Goal: Task Accomplishment & Management: Use online tool/utility

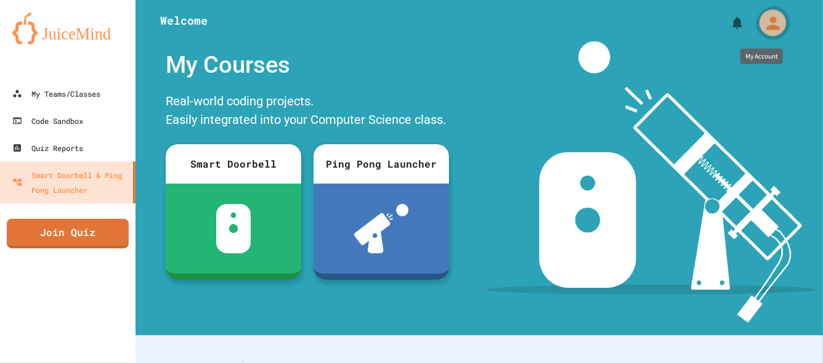
click at [763, 24] on icon "My Account" at bounding box center [773, 23] width 20 height 20
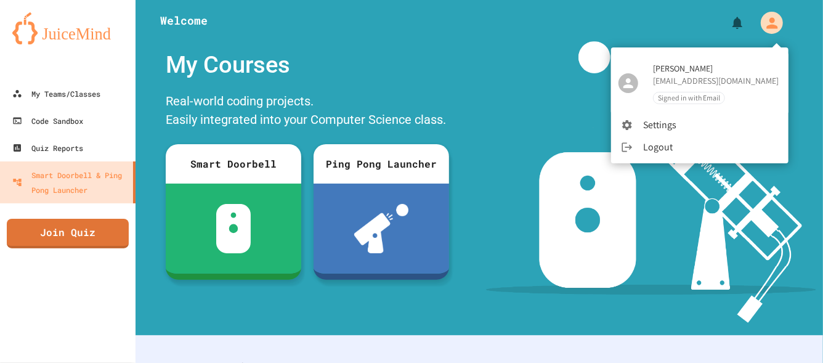
click at [757, 24] on div at bounding box center [411, 181] width 823 height 363
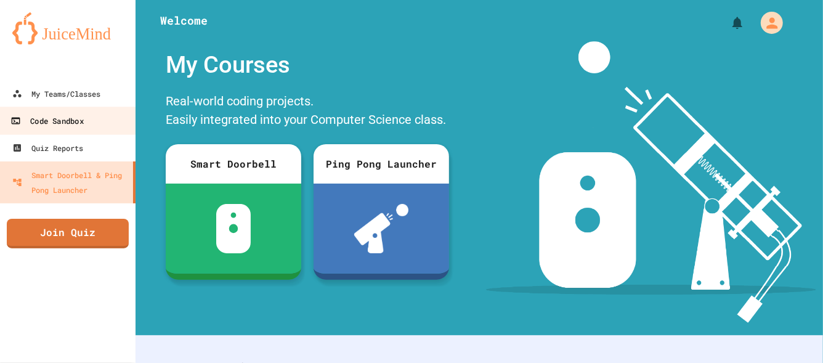
click at [95, 116] on link "Code Sandbox" at bounding box center [68, 121] width 140 height 28
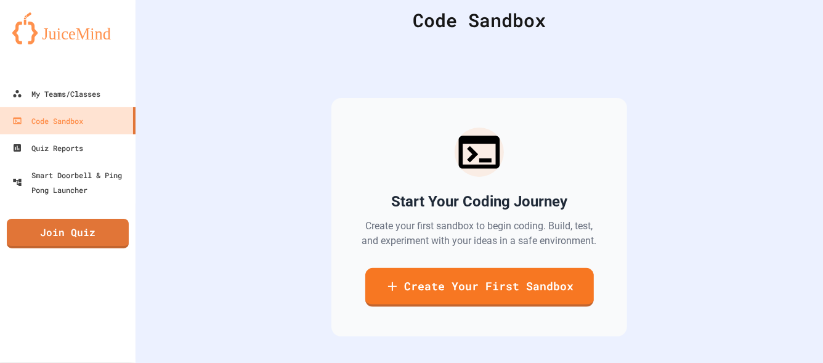
scroll to position [45, 0]
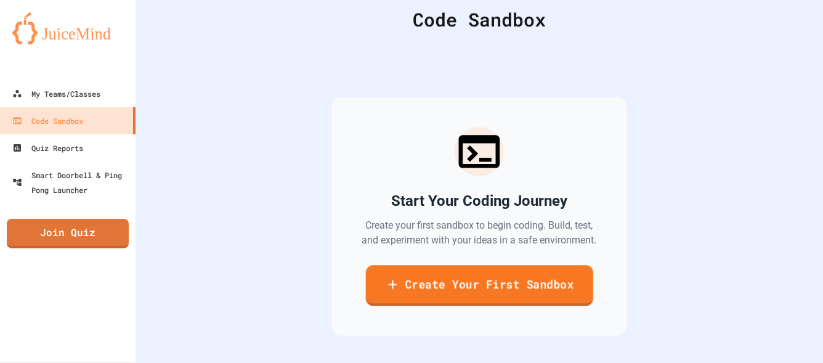
click at [504, 270] on link "Create Your First Sandbox" at bounding box center [478, 285] width 227 height 41
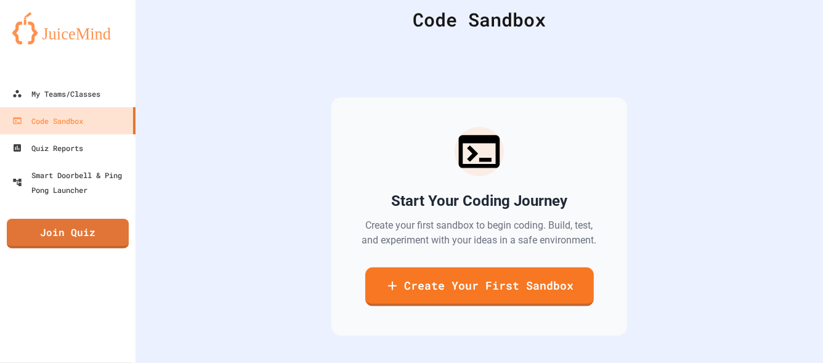
scroll to position [49, 0]
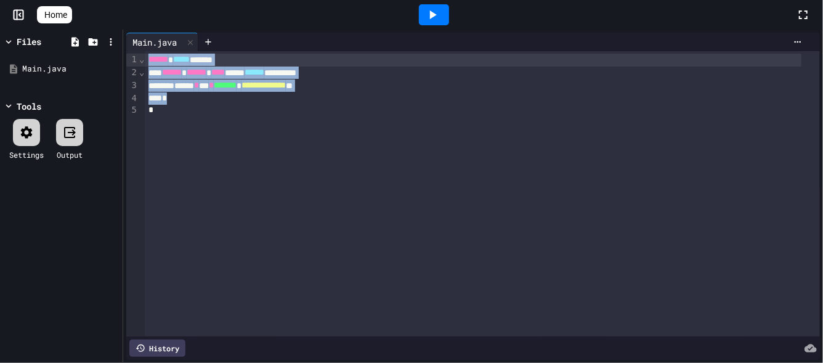
drag, startPoint x: 221, startPoint y: 154, endPoint x: 138, endPoint y: 50, distance: 132.9
click at [138, 50] on div "**********" at bounding box center [473, 196] width 694 height 327
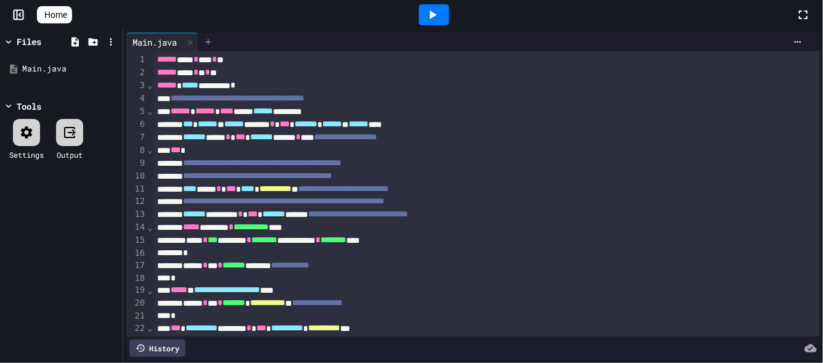
click at [209, 41] on icon at bounding box center [208, 42] width 6 height 6
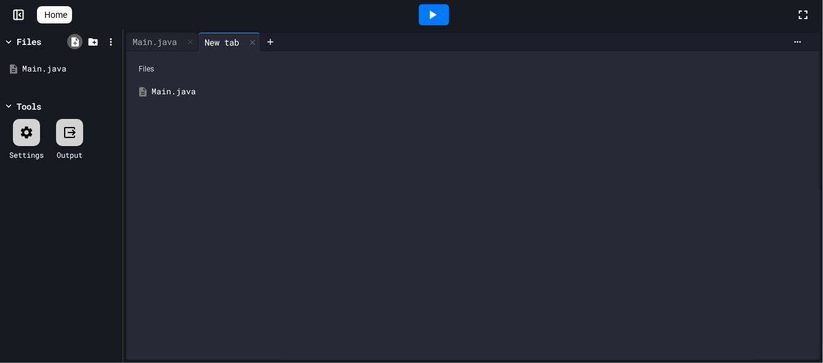
click at [76, 38] on icon at bounding box center [75, 41] width 11 height 11
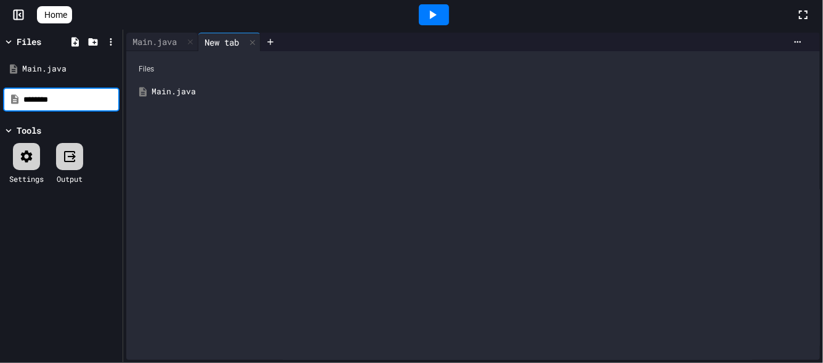
type input "********"
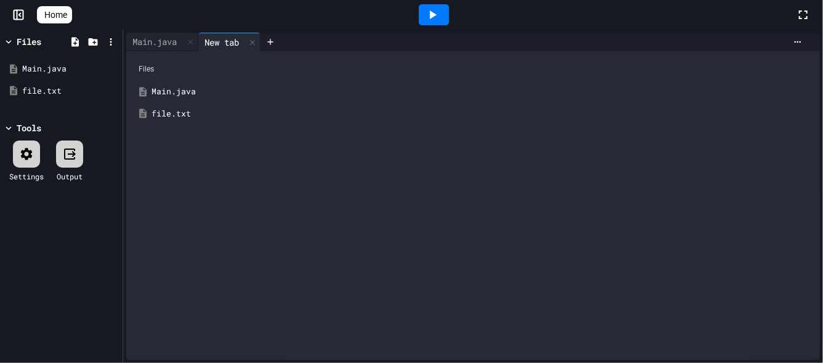
click at [166, 113] on div "file.txt" at bounding box center [482, 114] width 661 height 12
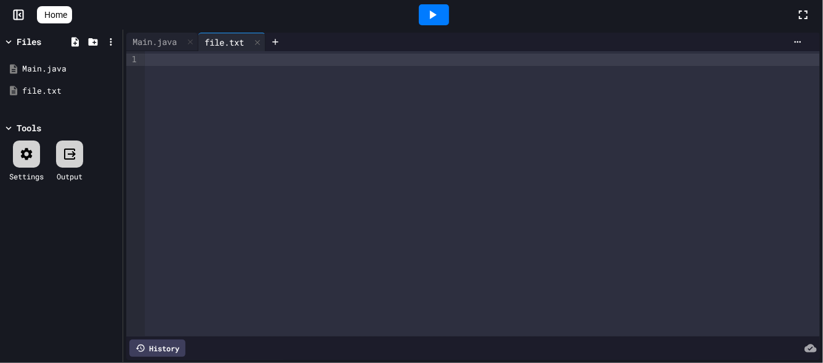
click at [359, 98] on div at bounding box center [482, 193] width 675 height 285
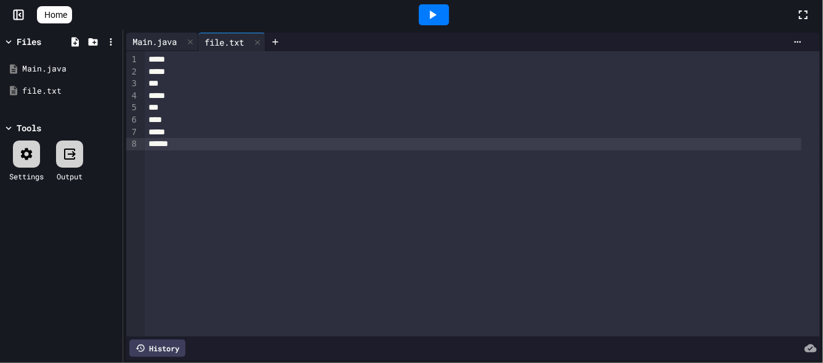
click at [166, 35] on div "Main.java" at bounding box center [154, 41] width 57 height 13
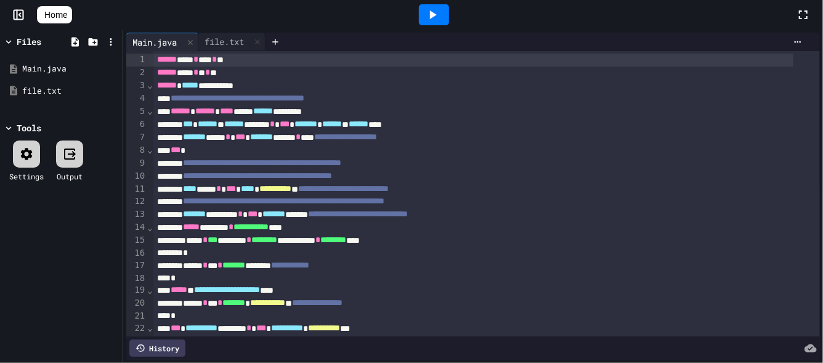
click at [411, 11] on div at bounding box center [434, 14] width 724 height 33
click at [430, 11] on icon at bounding box center [432, 14] width 15 height 15
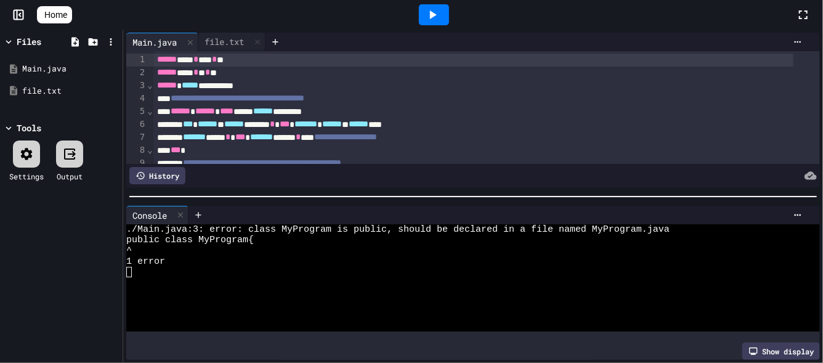
click at [256, 84] on div "**********" at bounding box center [473, 85] width 641 height 13
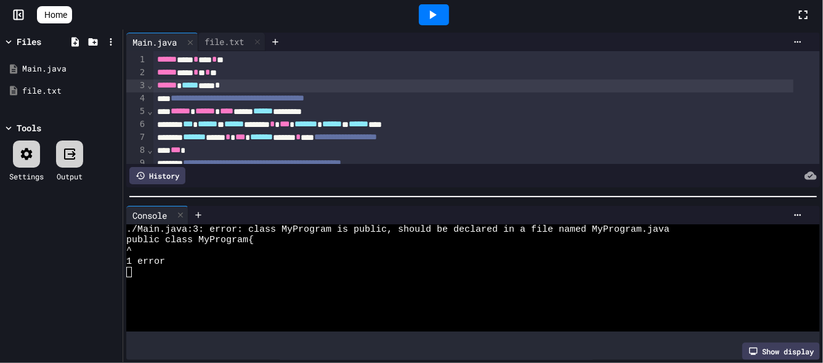
click at [433, 15] on icon at bounding box center [432, 14] width 15 height 15
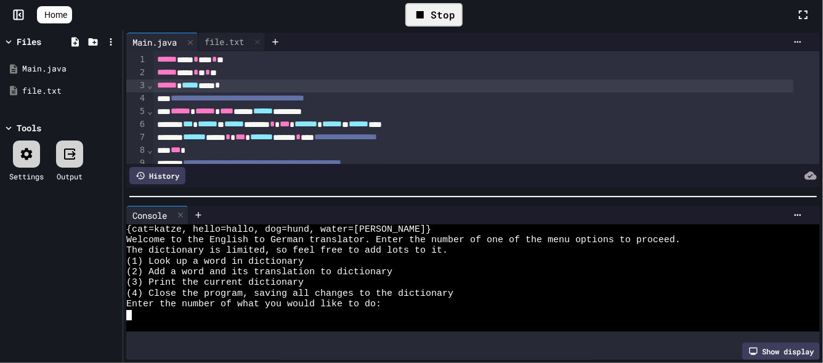
click at [298, 320] on div at bounding box center [461, 325] width 671 height 10
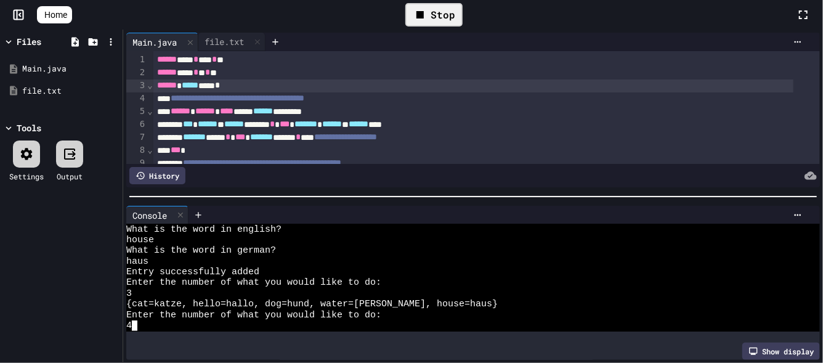
scroll to position [267, 0]
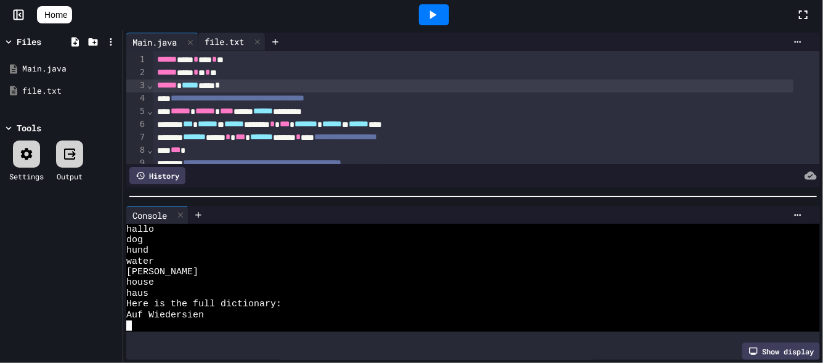
click at [243, 41] on div "file.txt" at bounding box center [224, 41] width 52 height 13
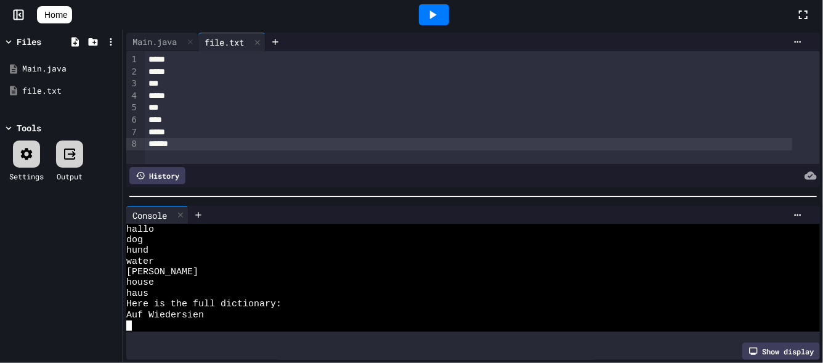
scroll to position [0, 0]
click at [428, 6] on div at bounding box center [434, 14] width 30 height 21
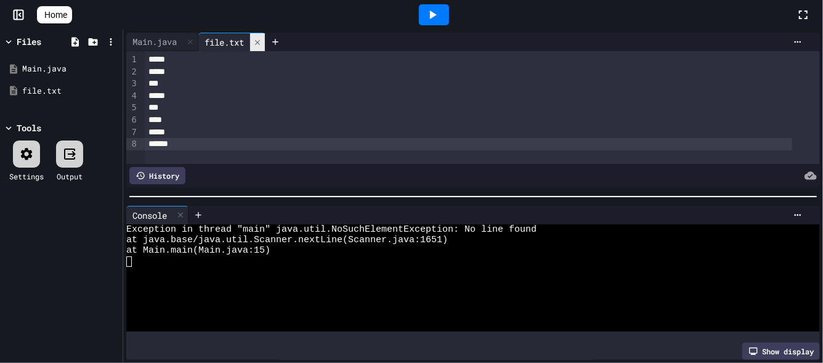
click at [262, 43] on icon at bounding box center [257, 42] width 9 height 9
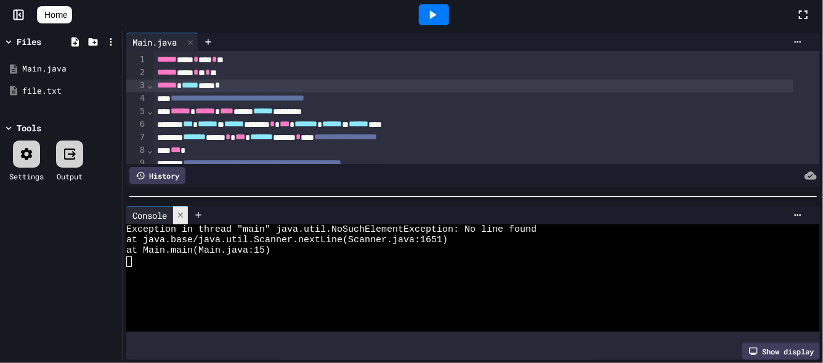
click at [181, 211] on icon at bounding box center [180, 215] width 9 height 9
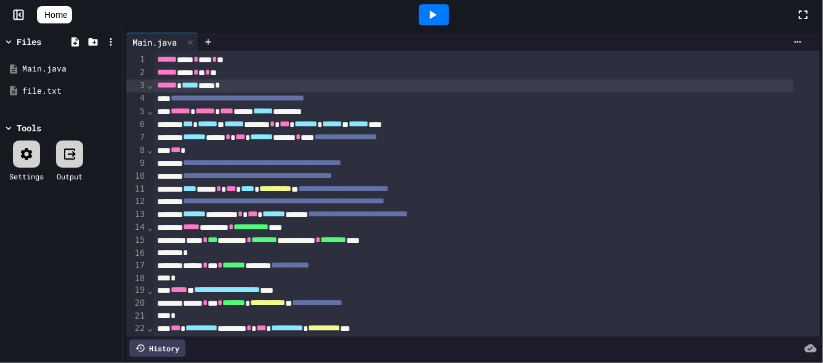
click at [174, 339] on div "History" at bounding box center [157, 347] width 56 height 17
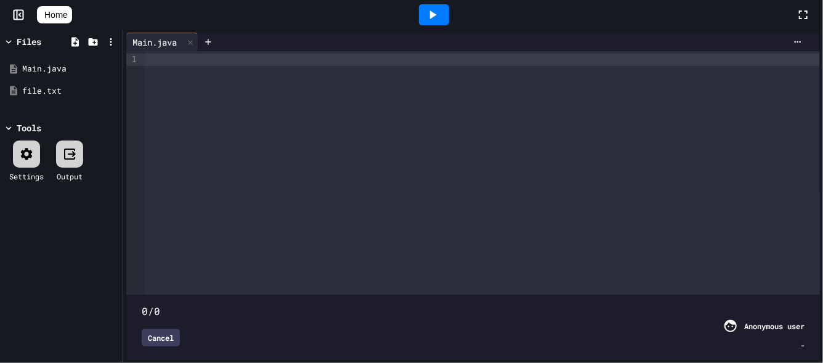
type input "**"
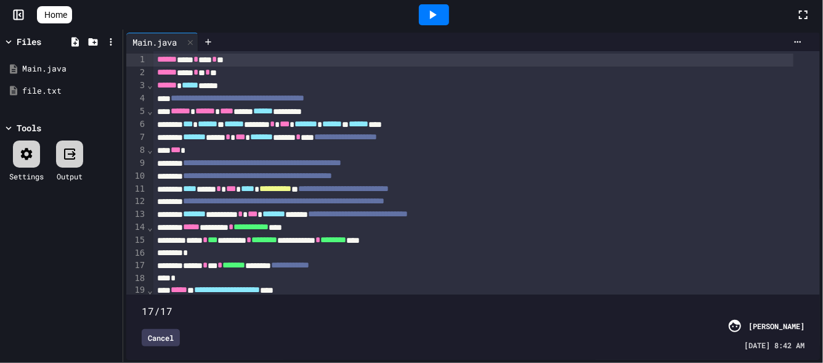
click at [161, 329] on div "Cancel" at bounding box center [161, 337] width 38 height 17
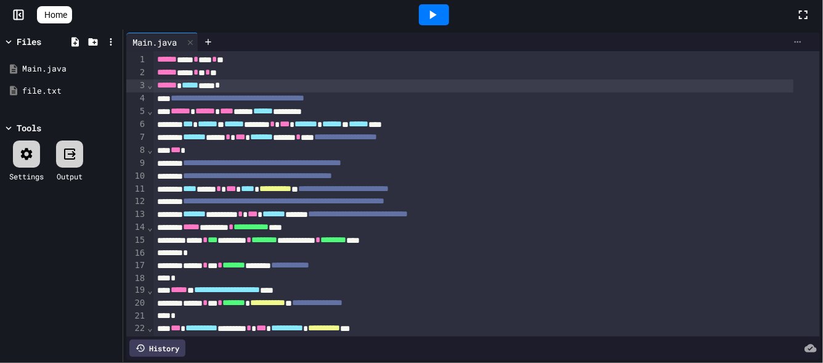
click at [793, 40] on icon at bounding box center [798, 42] width 10 height 10
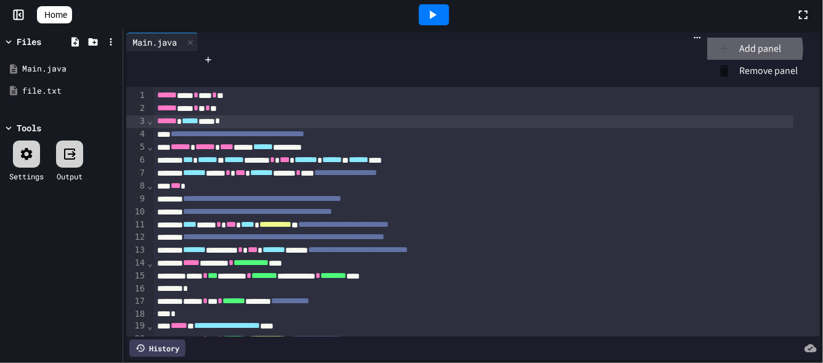
click at [774, 60] on li "Add panel" at bounding box center [757, 49] width 100 height 22
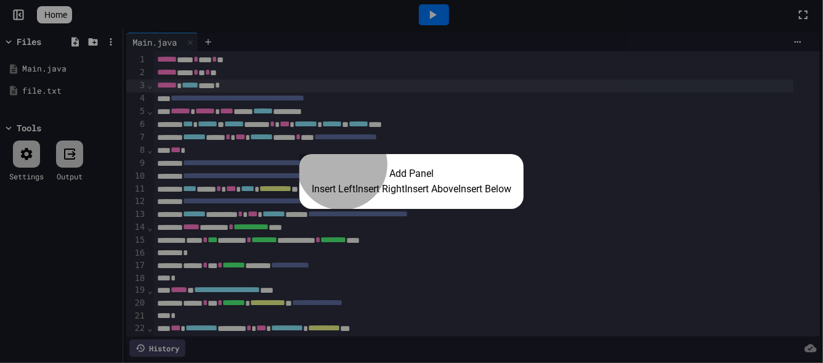
click at [385, 187] on button "Insert Right" at bounding box center [380, 189] width 49 height 15
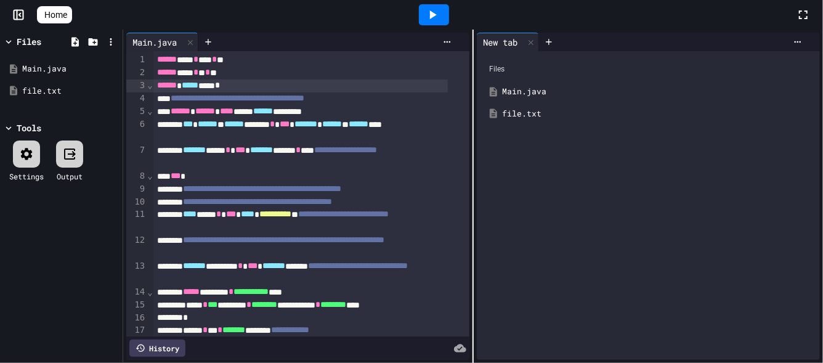
click at [433, 12] on icon at bounding box center [432, 14] width 15 height 15
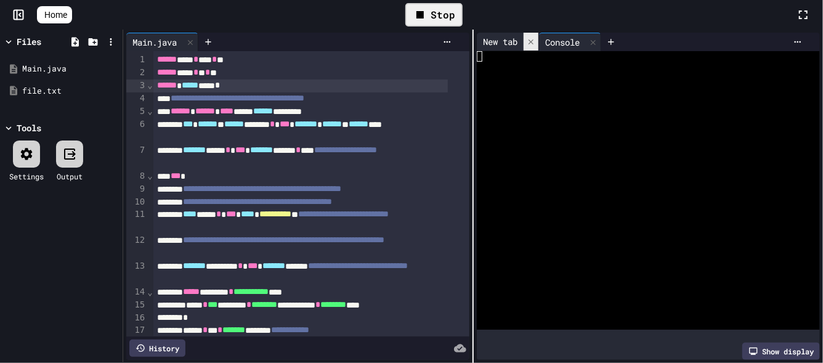
click at [529, 43] on icon at bounding box center [531, 41] width 5 height 5
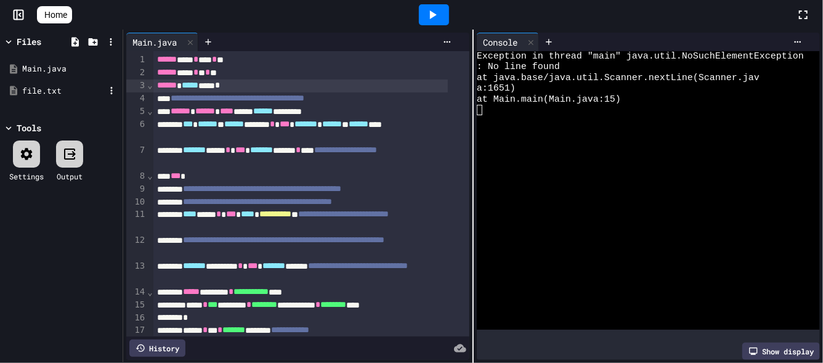
click at [35, 87] on div "file.txt" at bounding box center [63, 91] width 83 height 12
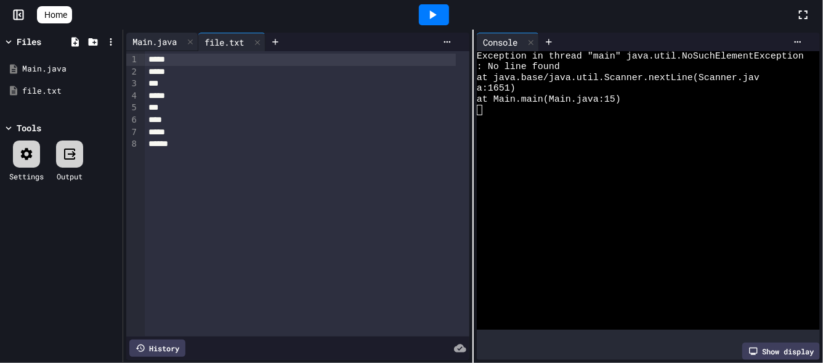
click at [165, 41] on div "Main.java" at bounding box center [154, 41] width 57 height 13
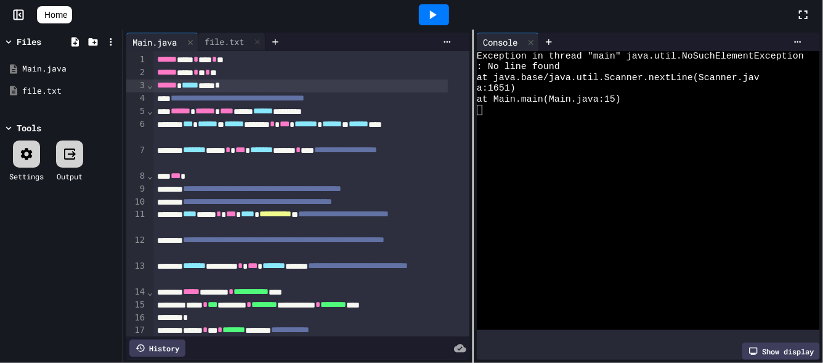
click at [427, 9] on icon at bounding box center [432, 14] width 15 height 15
click at [230, 46] on div "file.txt" at bounding box center [224, 41] width 52 height 13
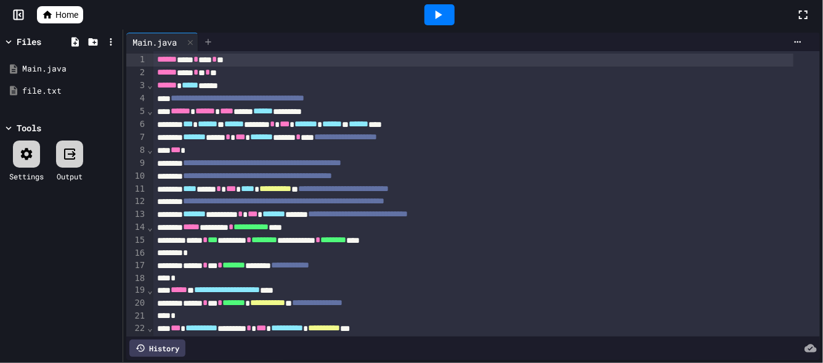
click at [209, 39] on icon at bounding box center [208, 42] width 10 height 10
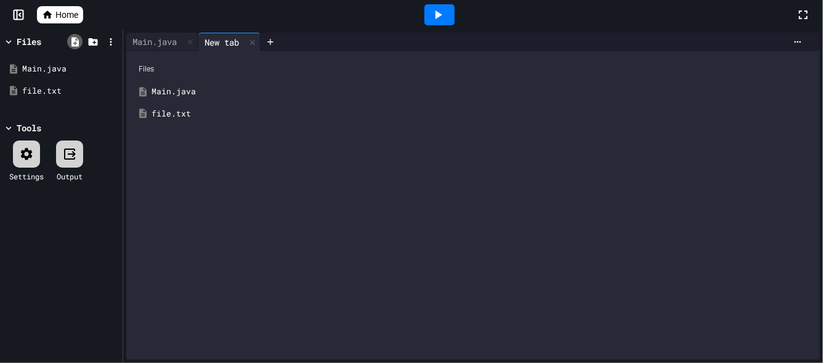
click at [73, 40] on icon at bounding box center [74, 41] width 7 height 9
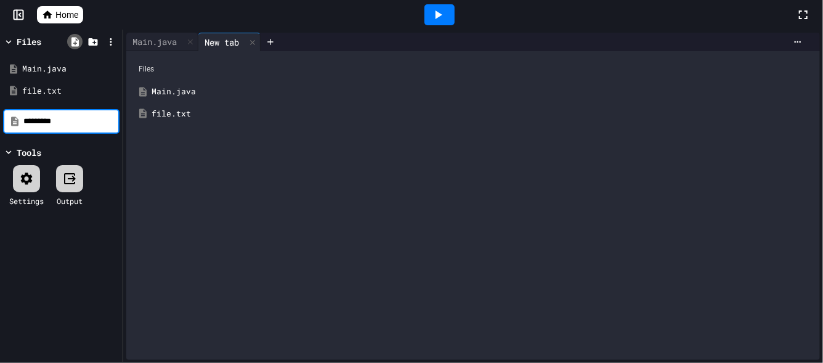
type input "*********"
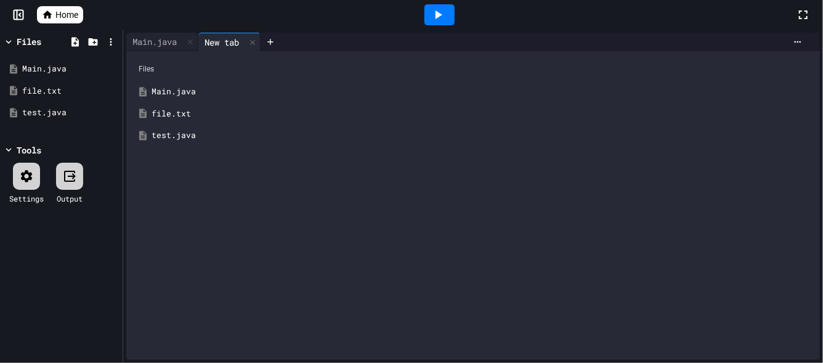
click at [787, 47] on div at bounding box center [534, 42] width 547 height 18
click at [793, 39] on icon at bounding box center [798, 42] width 10 height 10
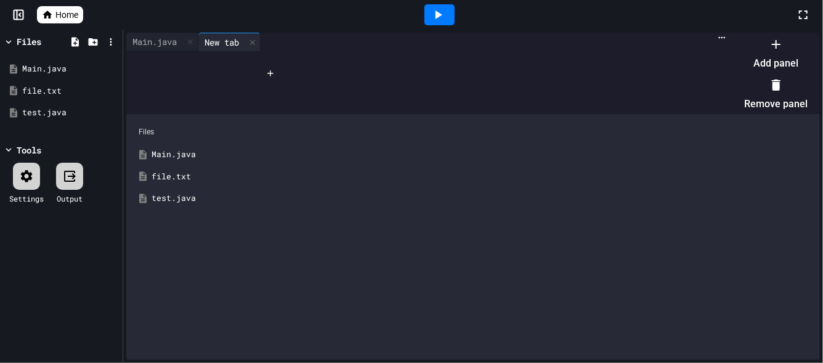
click at [770, 60] on li "Add panel" at bounding box center [775, 53] width 63 height 39
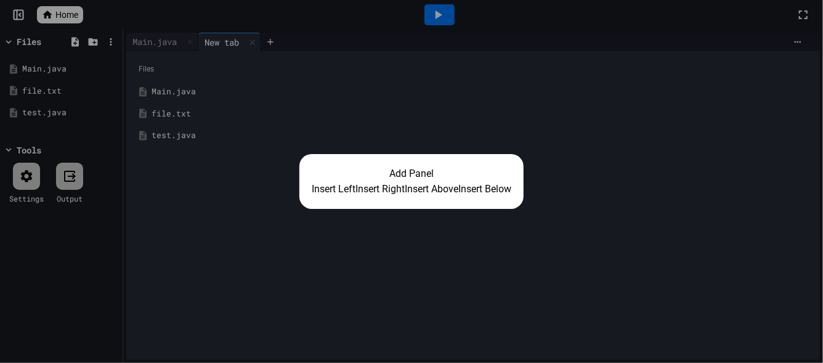
click at [386, 187] on button "Insert Right" at bounding box center [380, 189] width 49 height 15
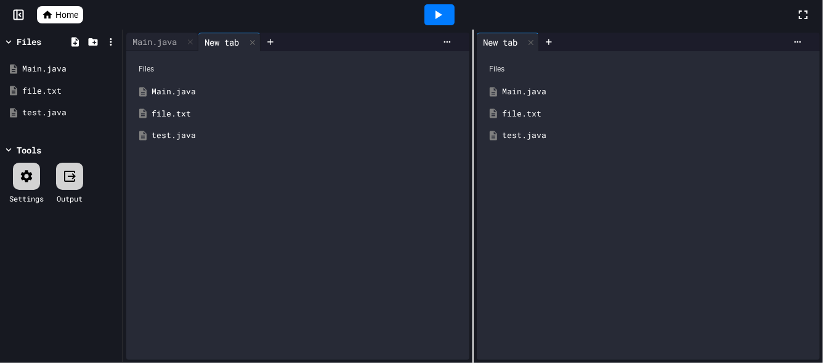
click at [182, 136] on div "test.java" at bounding box center [307, 135] width 311 height 12
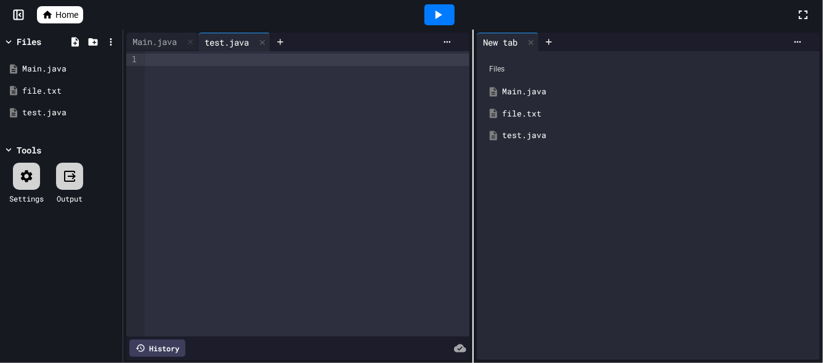
click at [155, 68] on div at bounding box center [307, 193] width 325 height 285
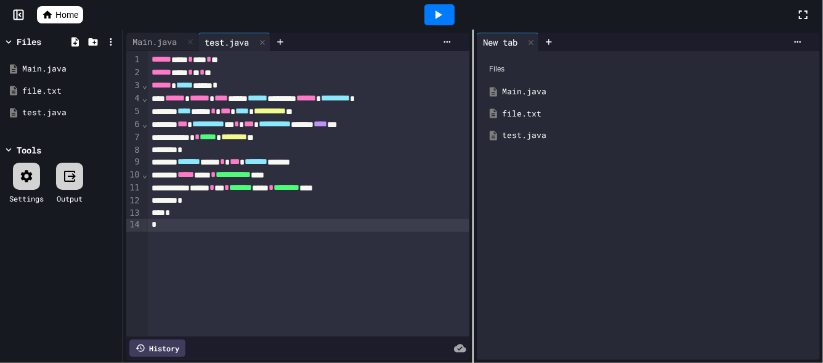
click at [431, 17] on icon at bounding box center [438, 14] width 15 height 15
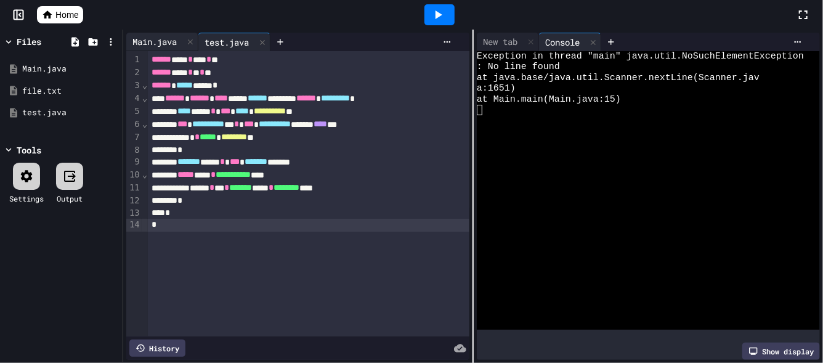
click at [157, 43] on div "Main.java" at bounding box center [154, 41] width 57 height 13
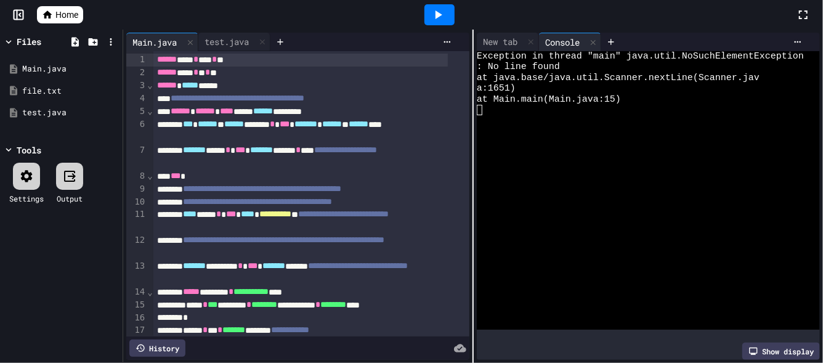
scroll to position [45, 0]
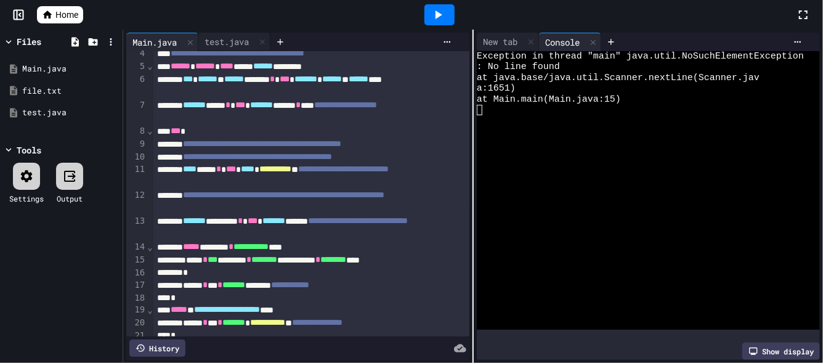
click at [195, 250] on span "*****" at bounding box center [191, 246] width 17 height 9
click at [194, 261] on div "**********" at bounding box center [300, 260] width 295 height 13
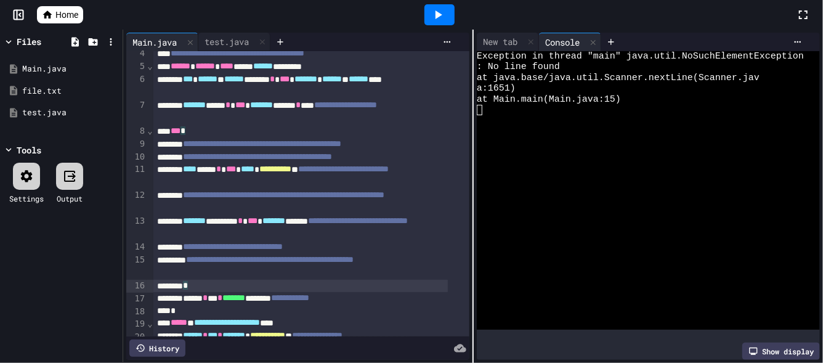
click at [192, 290] on div "*" at bounding box center [300, 286] width 295 height 12
click at [425, 7] on div at bounding box center [440, 14] width 30 height 21
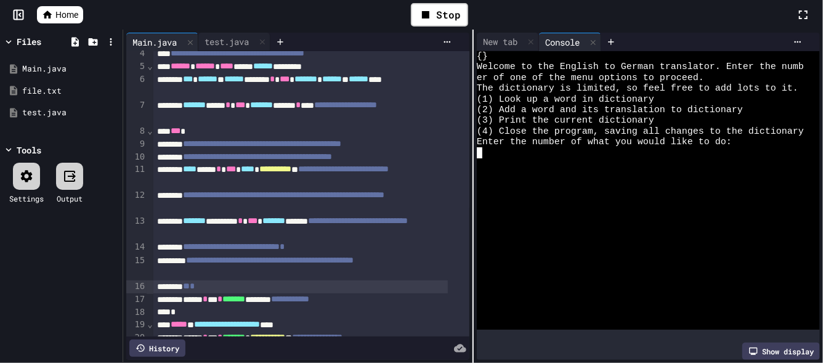
click at [508, 160] on div at bounding box center [640, 163] width 327 height 10
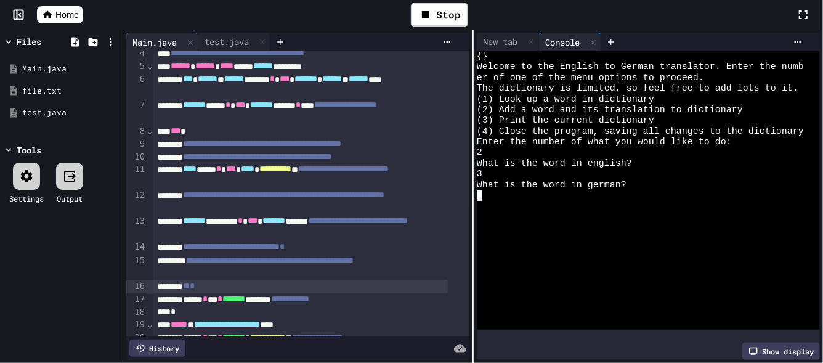
click at [508, 195] on div at bounding box center [640, 195] width 327 height 10
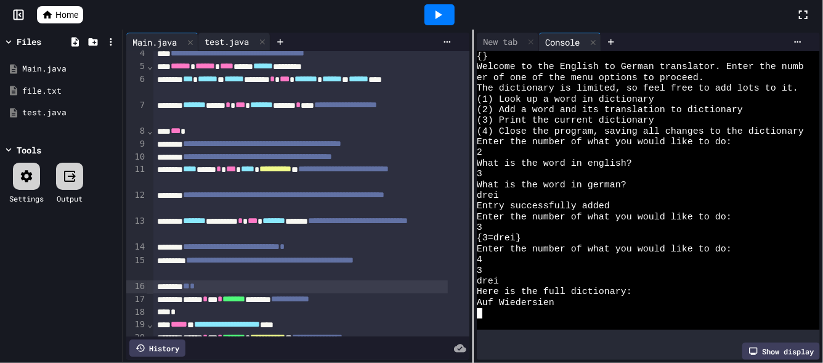
click at [207, 33] on div "test.java" at bounding box center [234, 42] width 72 height 18
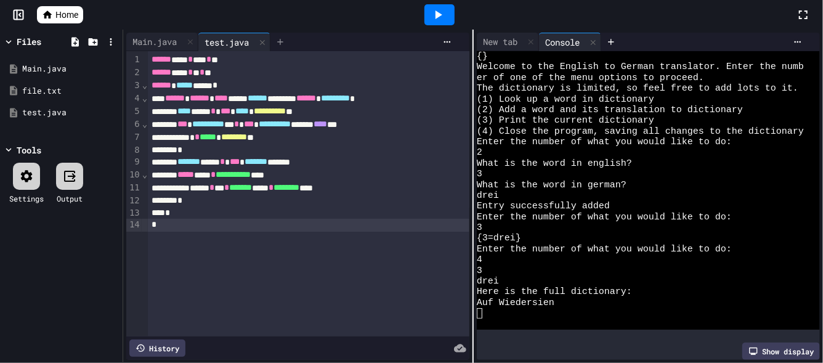
click at [282, 39] on icon at bounding box center [280, 42] width 10 height 10
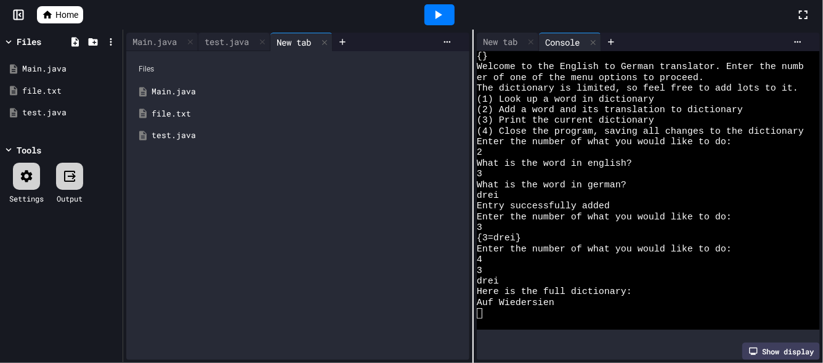
click at [175, 113] on div "file.txt" at bounding box center [307, 114] width 311 height 12
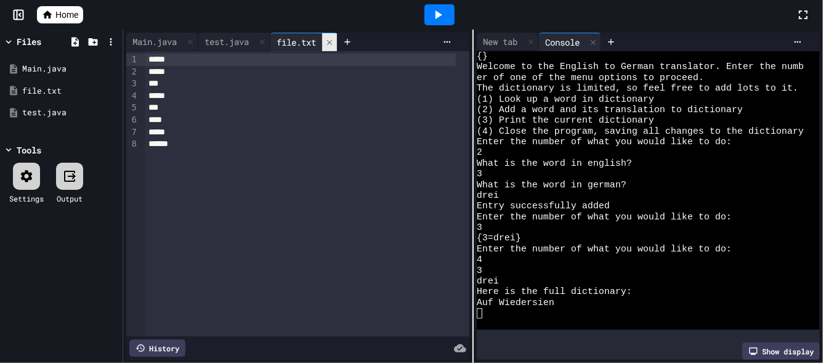
click at [334, 39] on icon at bounding box center [329, 42] width 9 height 9
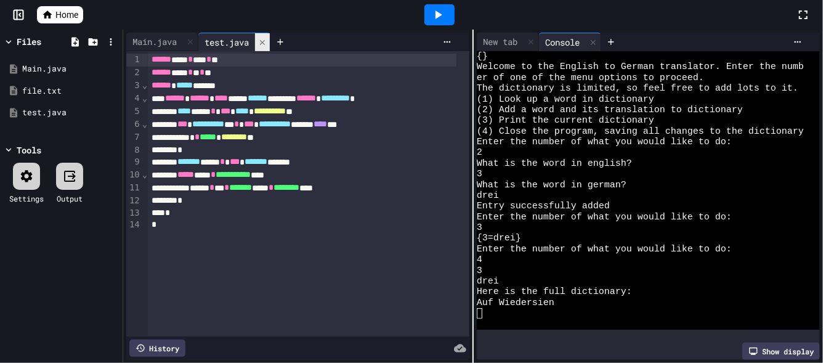
click at [263, 38] on icon at bounding box center [262, 42] width 9 height 9
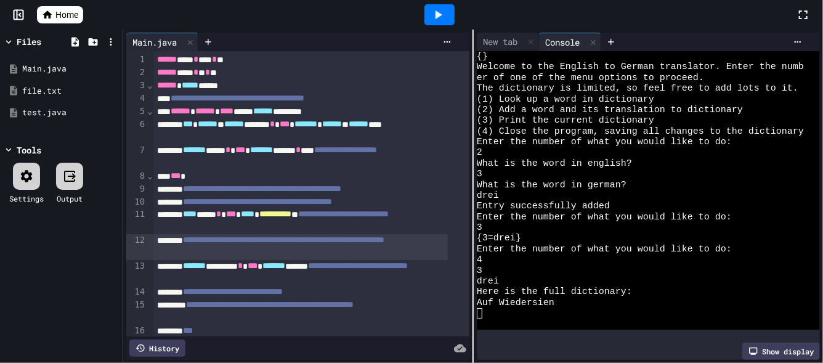
click at [203, 239] on span "**********" at bounding box center [283, 239] width 201 height 9
click at [55, 15] on span "Home" at bounding box center [66, 15] width 23 height 12
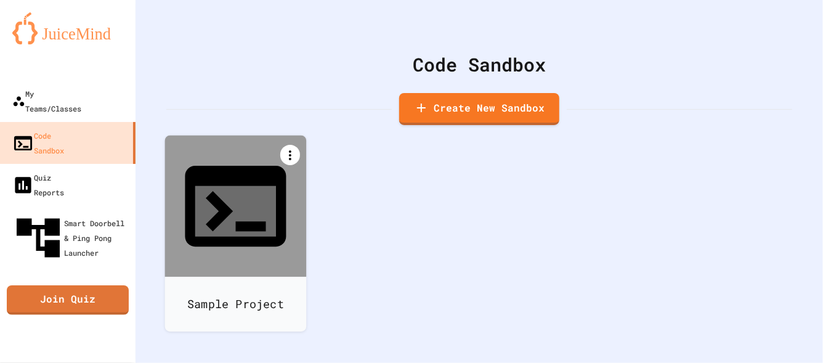
click at [293, 149] on icon at bounding box center [290, 155] width 15 height 15
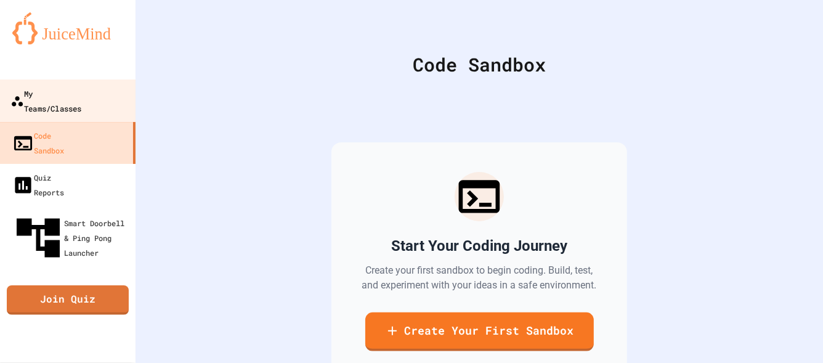
click at [77, 91] on div "My Teams/Classes" at bounding box center [45, 101] width 71 height 30
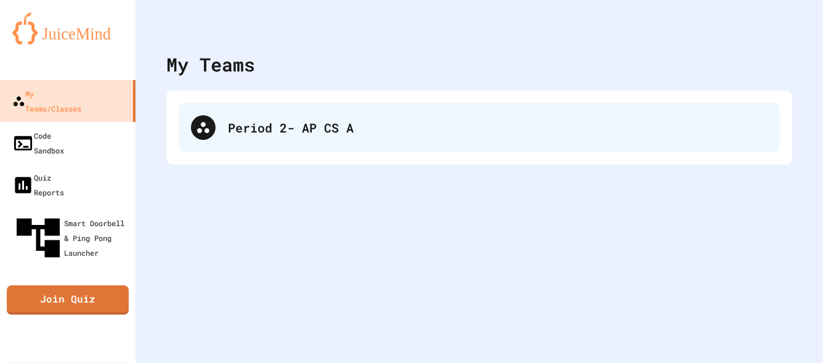
click at [253, 113] on div "Period 2- AP CS A" at bounding box center [479, 127] width 601 height 49
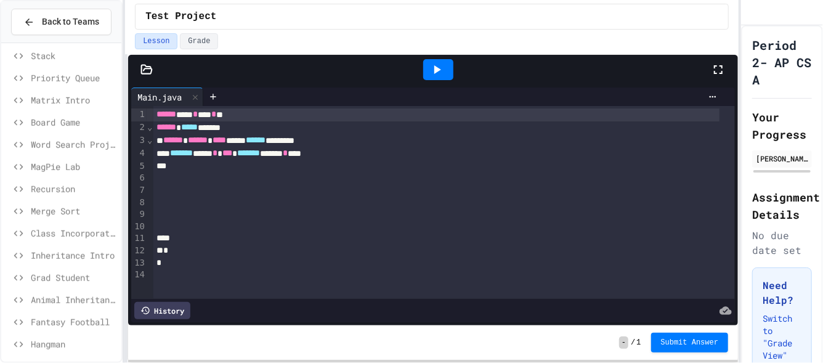
click at [57, 202] on div "Merge Sort" at bounding box center [61, 211] width 120 height 18
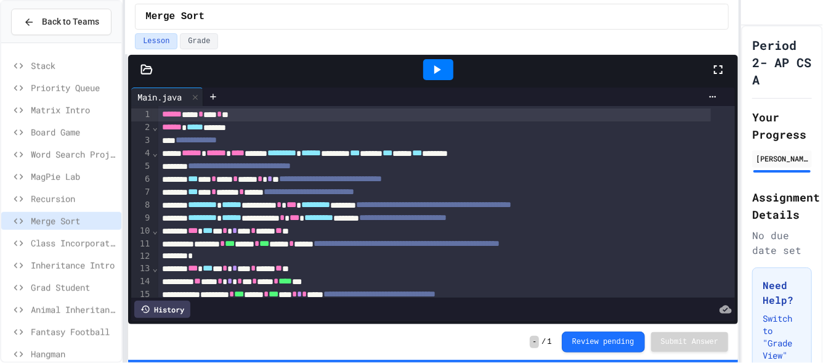
scroll to position [561, 0]
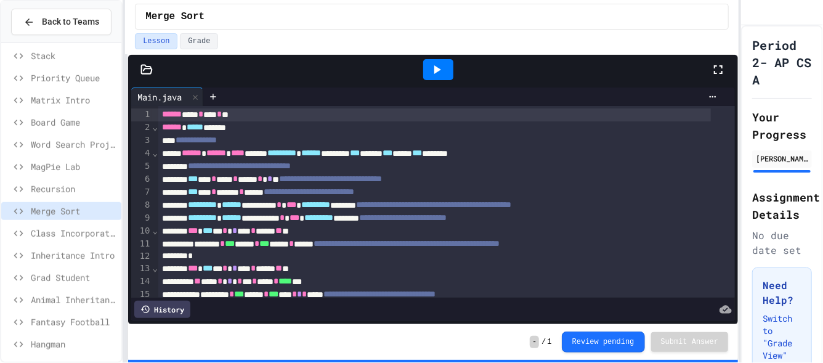
click at [53, 338] on span "Hangman" at bounding box center [74, 344] width 86 height 13
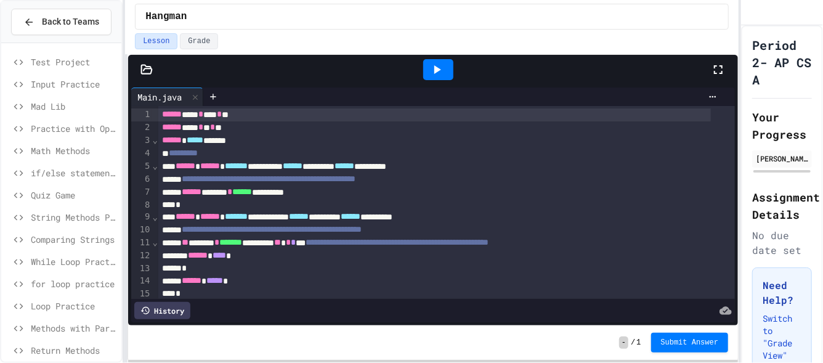
click at [75, 78] on span "Input Practice" at bounding box center [74, 84] width 86 height 13
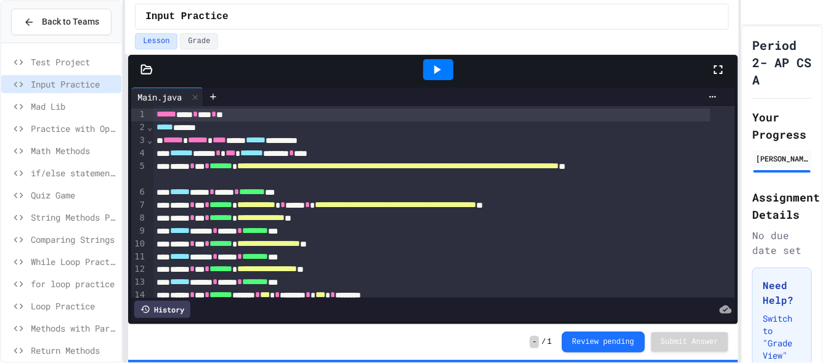
click at [73, 100] on span "Mad Lib" at bounding box center [74, 106] width 86 height 13
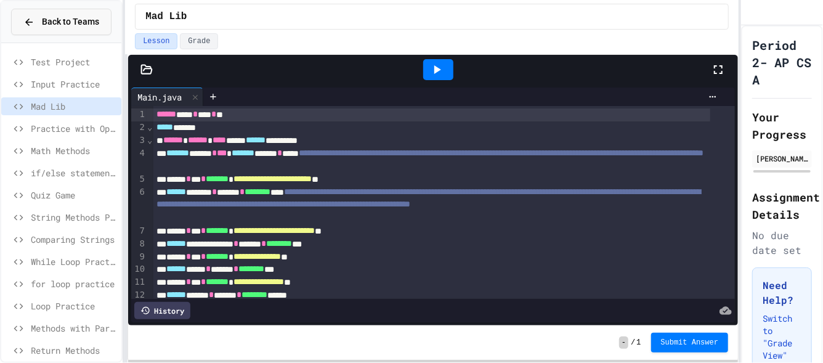
click at [25, 9] on button "Back to Teams" at bounding box center [61, 22] width 100 height 26
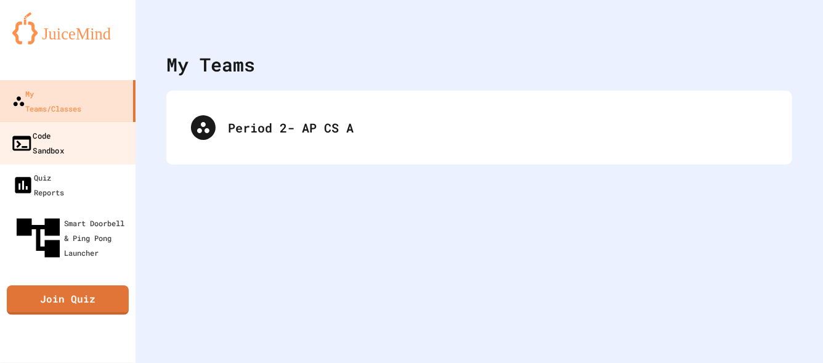
click at [46, 128] on div "Code Sandbox" at bounding box center [37, 143] width 54 height 30
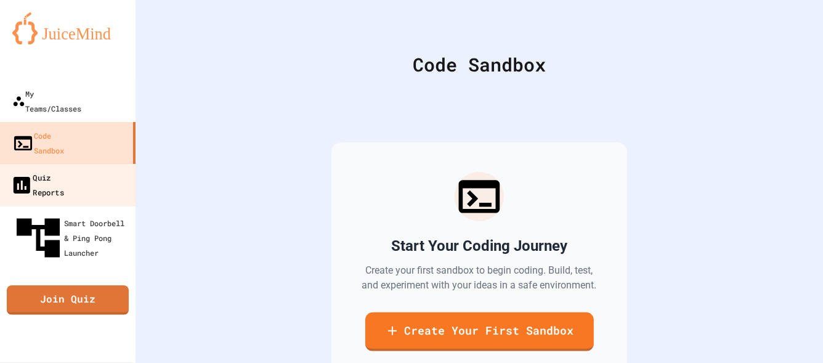
click at [64, 169] on div "Quiz Reports" at bounding box center [37, 184] width 54 height 30
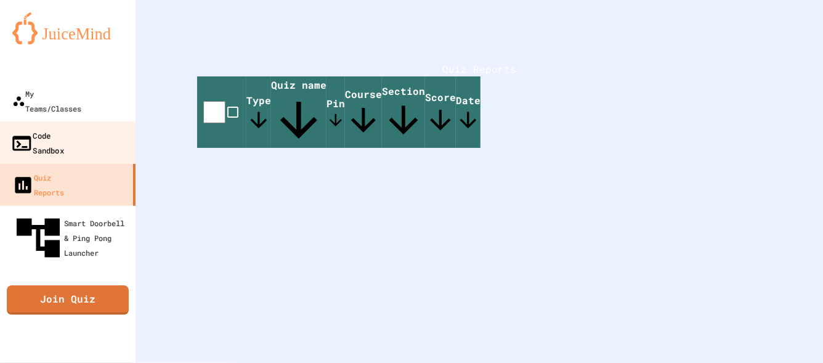
click at [62, 128] on div "Code Sandbox" at bounding box center [37, 143] width 54 height 30
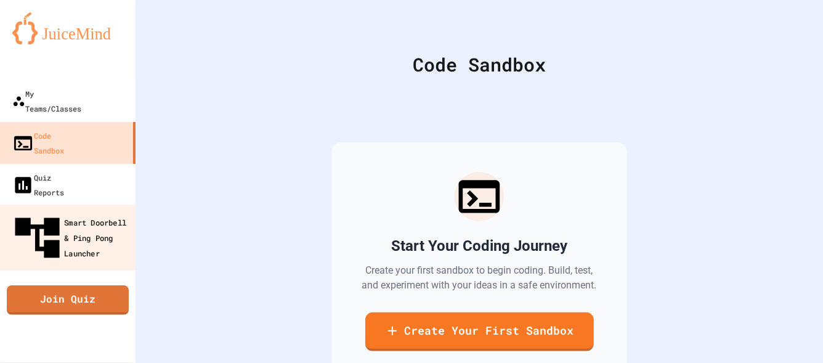
click at [83, 211] on div "Smart Doorbell & Ping Pong Launcher" at bounding box center [71, 238] width 122 height 54
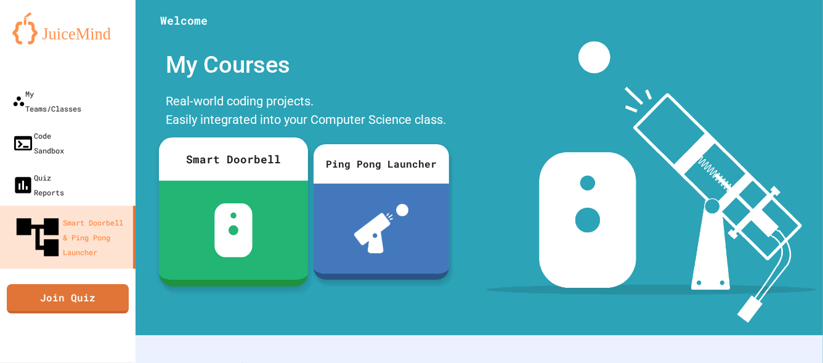
click at [243, 195] on div at bounding box center [233, 230] width 149 height 99
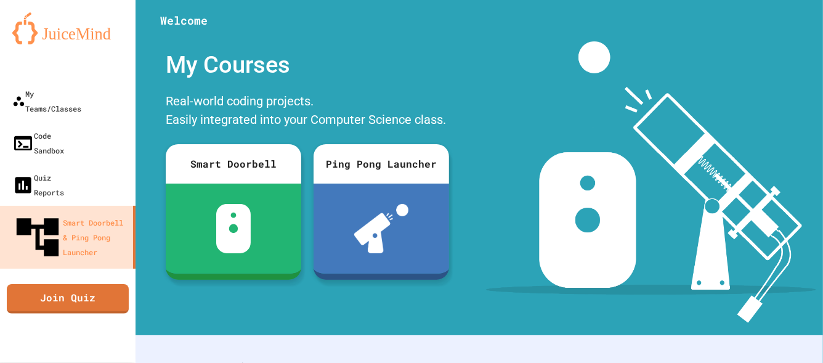
scroll to position [110, 0]
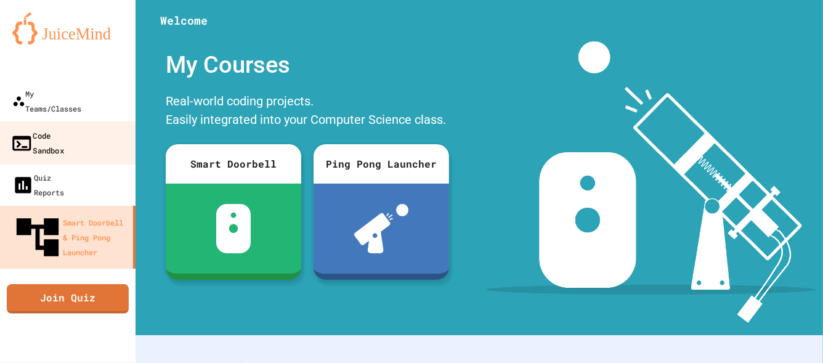
click at [64, 128] on div "Code Sandbox" at bounding box center [37, 143] width 54 height 30
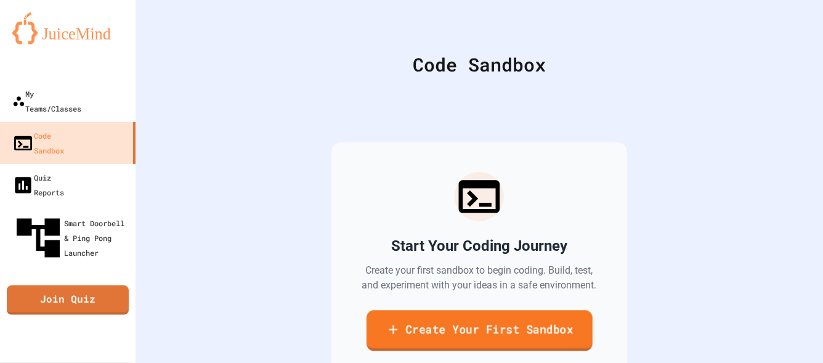
click at [510, 310] on link "Create Your First Sandbox" at bounding box center [479, 330] width 226 height 41
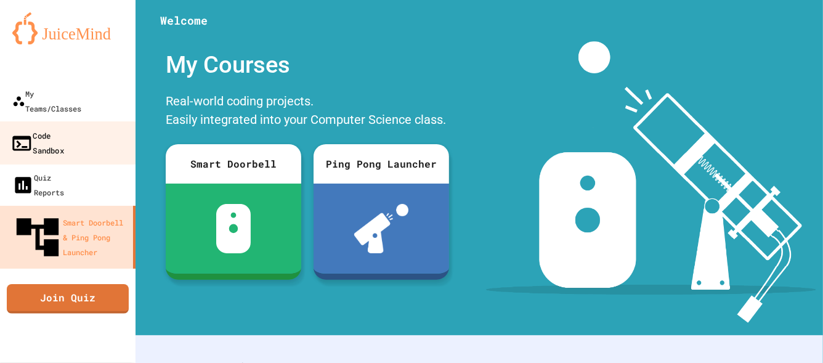
click at [64, 128] on div "Code Sandbox" at bounding box center [37, 143] width 54 height 30
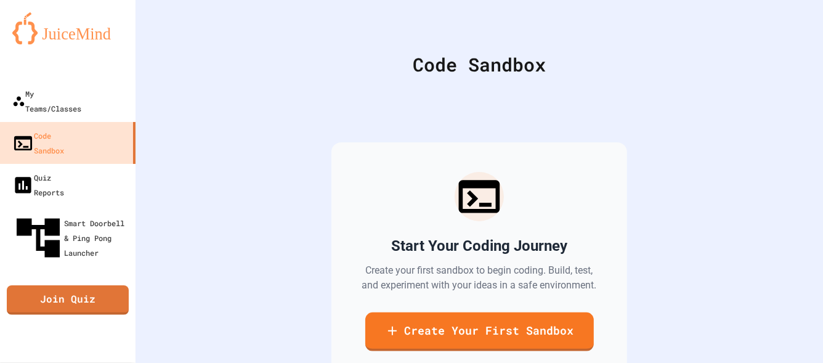
click at [339, 161] on div "Start Your Coding Journey Create your first sandbox to begin coding. Build, tes…" at bounding box center [479, 261] width 626 height 337
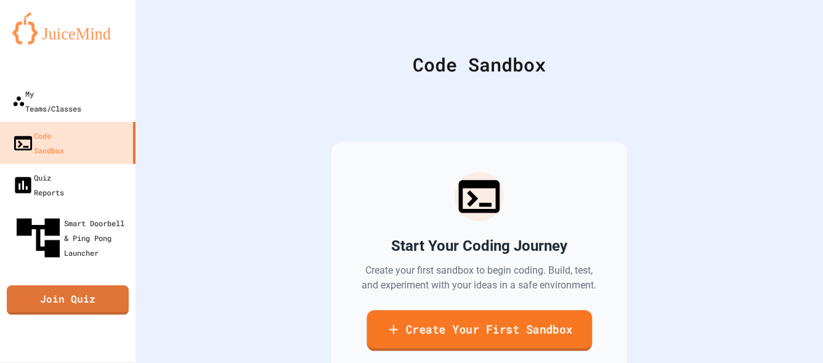
click at [465, 310] on link "Create Your First Sandbox" at bounding box center [480, 330] width 226 height 41
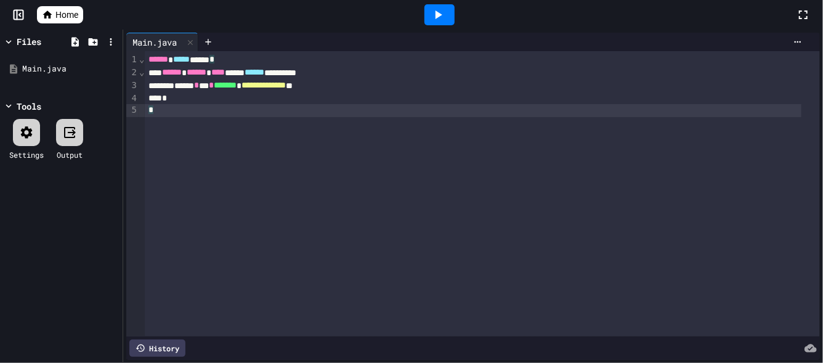
click at [221, 134] on div "**********" at bounding box center [482, 193] width 675 height 285
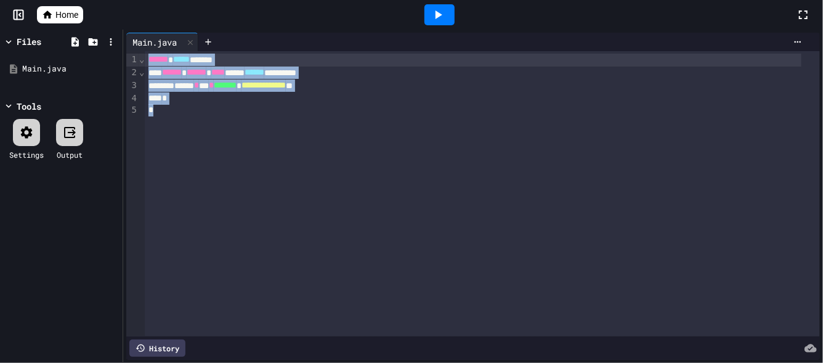
drag, startPoint x: 221, startPoint y: 134, endPoint x: 102, endPoint y: 21, distance: 163.4
click at [102, 21] on div "**********" at bounding box center [411, 181] width 823 height 363
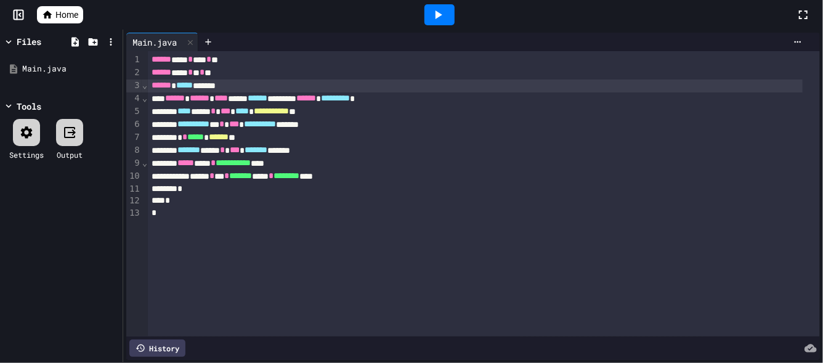
click at [226, 83] on div "****** ***** ******" at bounding box center [475, 85] width 655 height 13
click at [208, 39] on icon at bounding box center [208, 42] width 10 height 10
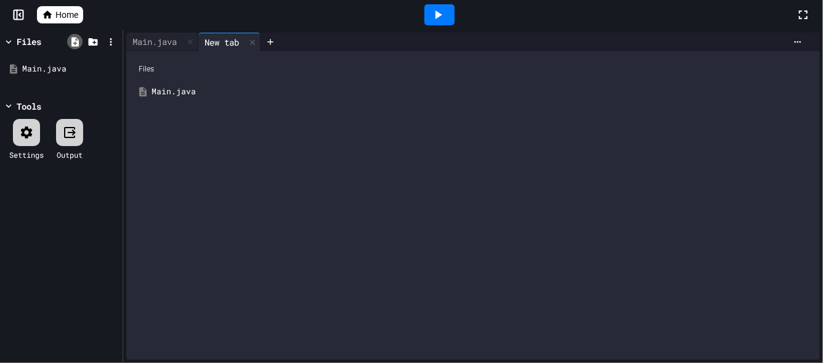
click at [72, 42] on icon at bounding box center [74, 41] width 7 height 9
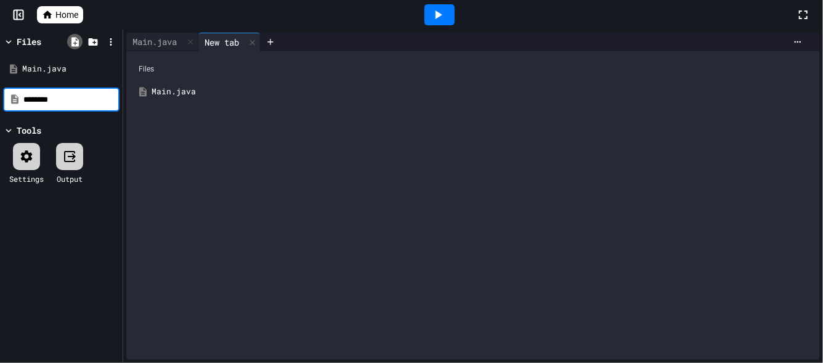
type input "********"
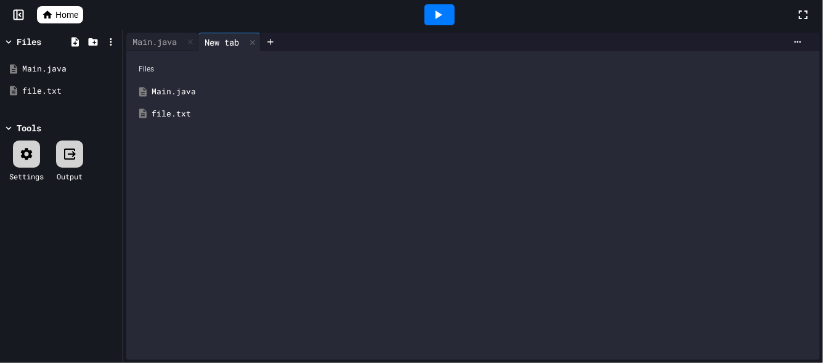
click at [185, 116] on div "file.txt" at bounding box center [482, 114] width 661 height 12
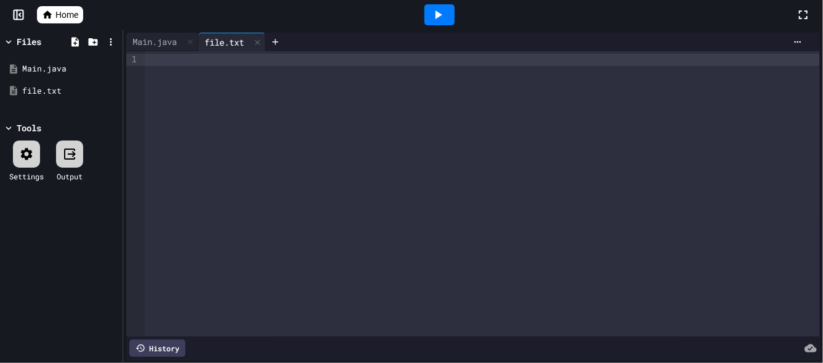
click at [162, 65] on div at bounding box center [482, 60] width 675 height 12
click at [159, 56] on div "**" at bounding box center [473, 60] width 657 height 12
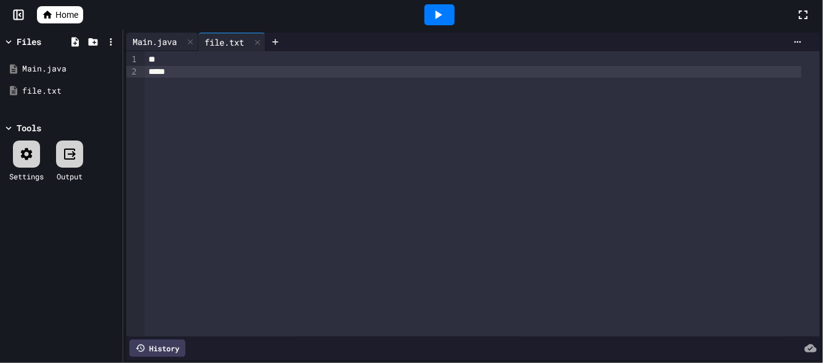
click at [163, 39] on div "Main.java" at bounding box center [154, 41] width 57 height 13
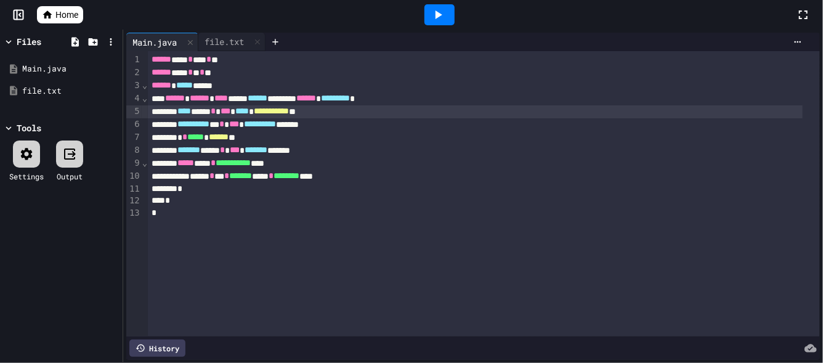
click at [289, 110] on span "**********" at bounding box center [271, 111] width 35 height 9
click at [435, 15] on icon at bounding box center [438, 14] width 15 height 15
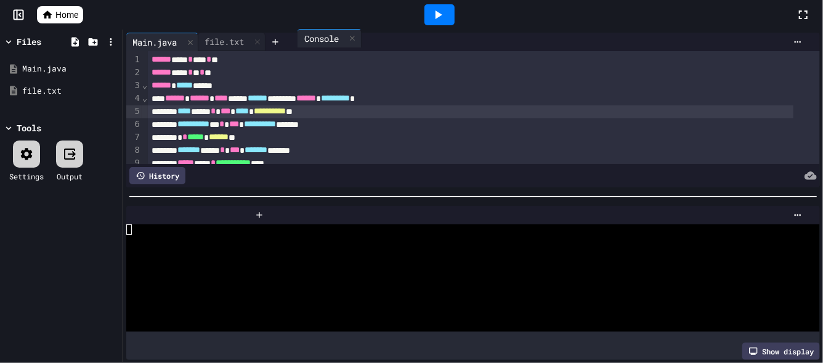
drag, startPoint x: 155, startPoint y: 209, endPoint x: 330, endPoint y: 34, distance: 247.9
click at [330, 34] on div "**********" at bounding box center [473, 196] width 700 height 333
click at [181, 213] on icon at bounding box center [180, 215] width 9 height 9
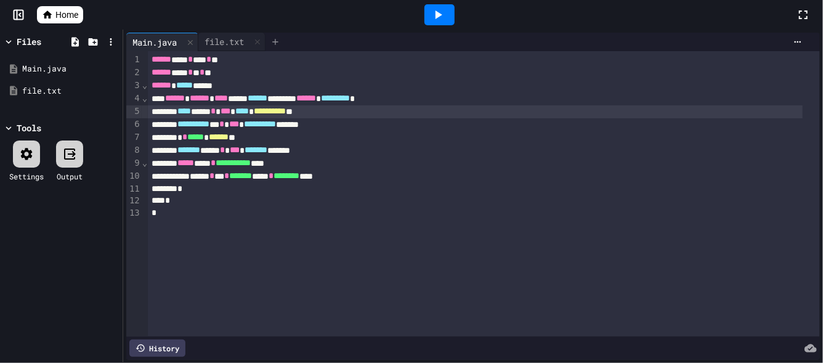
click at [280, 39] on icon at bounding box center [275, 42] width 10 height 10
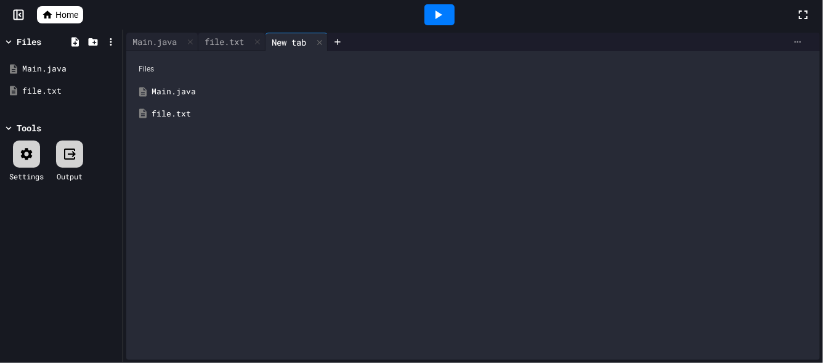
click at [794, 40] on div at bounding box center [798, 42] width 20 height 10
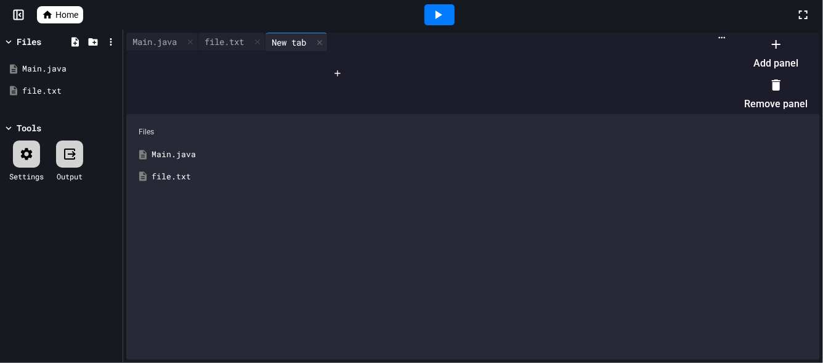
click at [760, 62] on li "Add panel" at bounding box center [775, 53] width 63 height 39
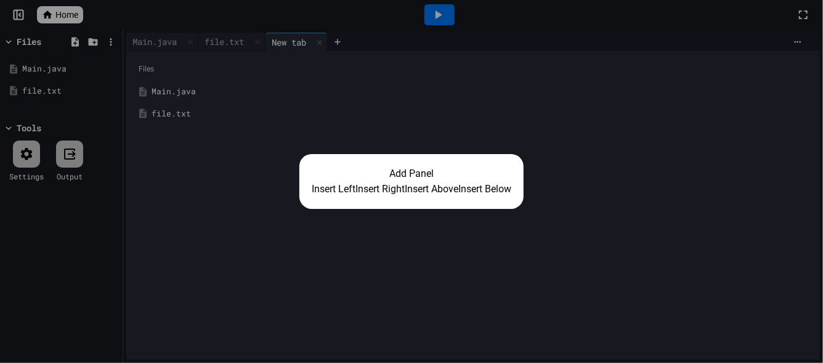
click at [384, 190] on button "Insert Right" at bounding box center [380, 189] width 49 height 15
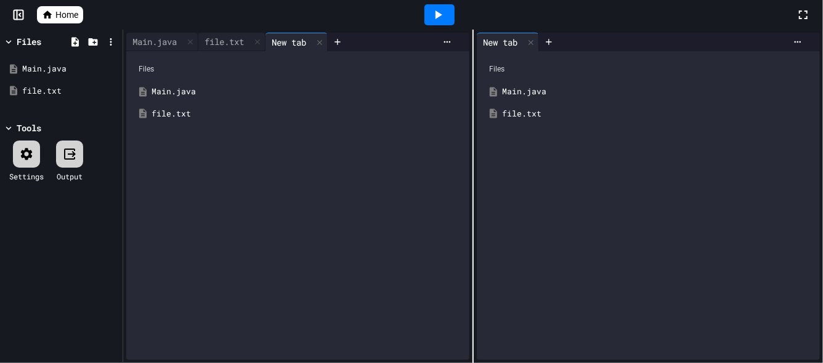
click at [435, 11] on icon at bounding box center [438, 14] width 15 height 15
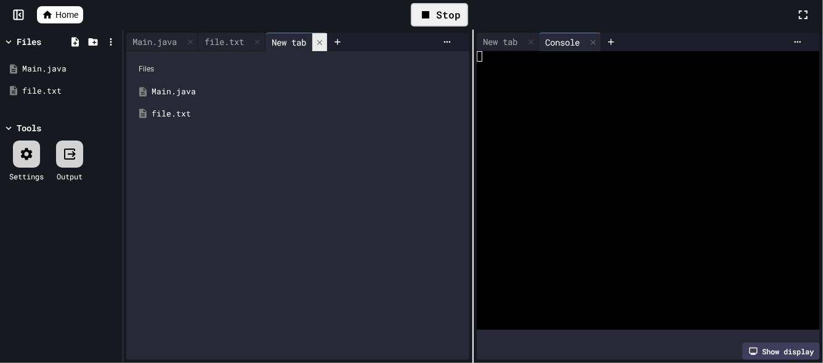
click at [327, 36] on div at bounding box center [319, 42] width 15 height 18
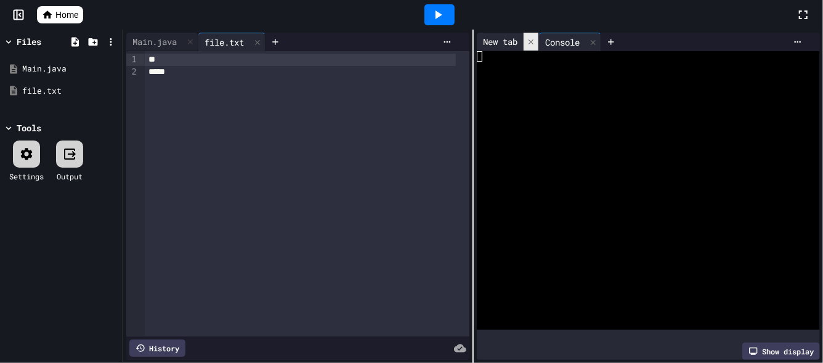
click at [529, 41] on icon at bounding box center [531, 41] width 5 height 5
click at [162, 42] on div "Main.java" at bounding box center [154, 41] width 57 height 13
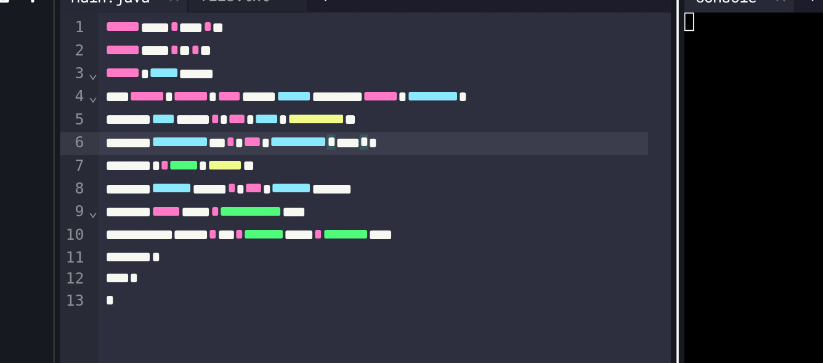
click at [354, 118] on div "**********" at bounding box center [302, 124] width 309 height 13
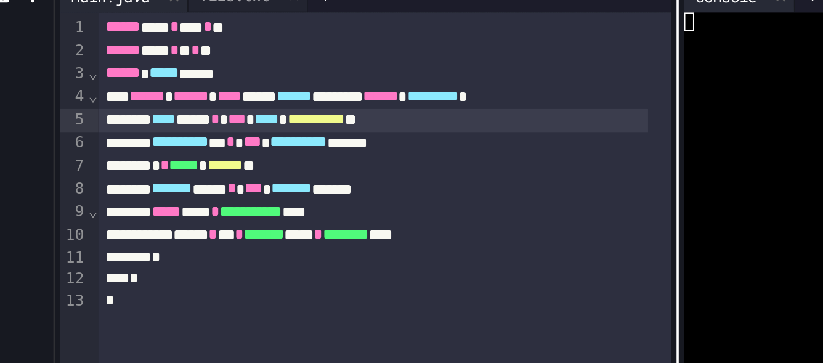
click at [343, 106] on div "**********" at bounding box center [302, 111] width 309 height 13
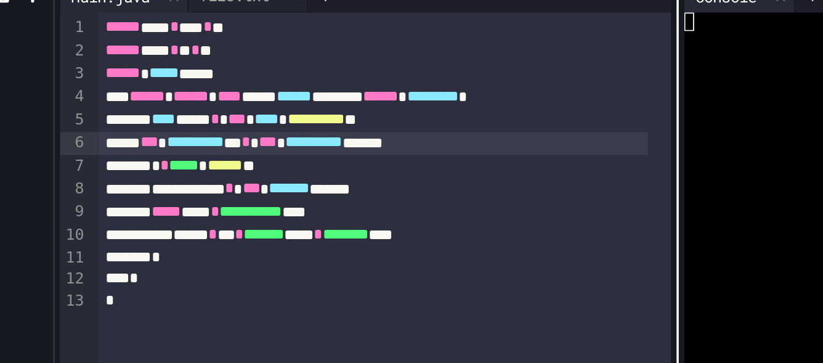
click at [373, 124] on div "**********" at bounding box center [302, 124] width 309 height 13
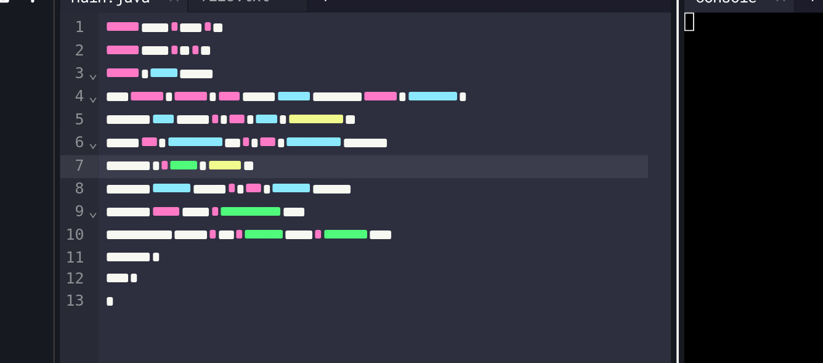
click at [272, 136] on div "* * ***** * ****** **" at bounding box center [302, 137] width 309 height 13
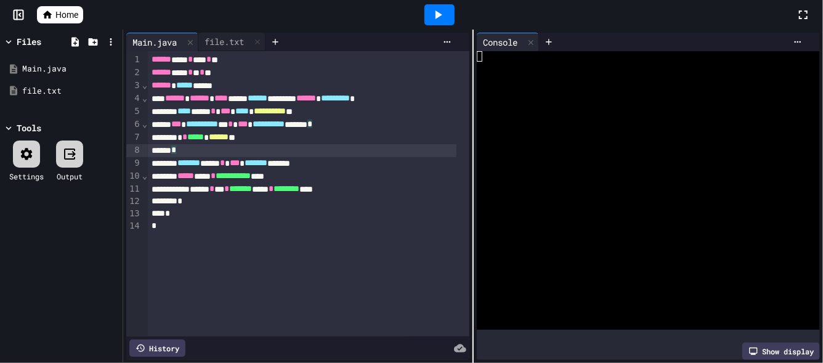
click at [437, 15] on div at bounding box center [440, 14] width 30 height 21
click at [232, 46] on div "file.txt" at bounding box center [224, 41] width 52 height 13
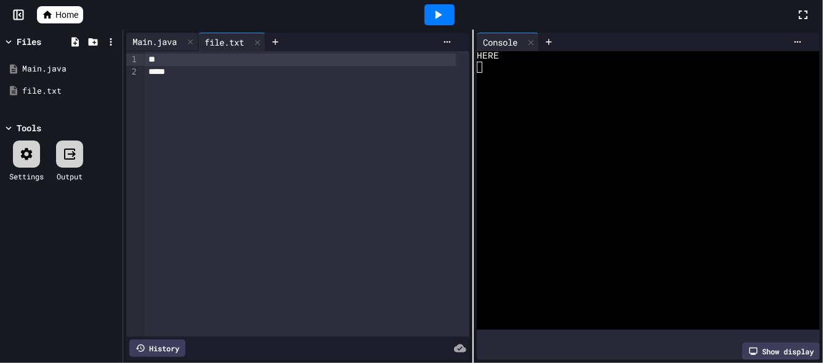
click at [157, 36] on div "Main.java" at bounding box center [154, 41] width 57 height 13
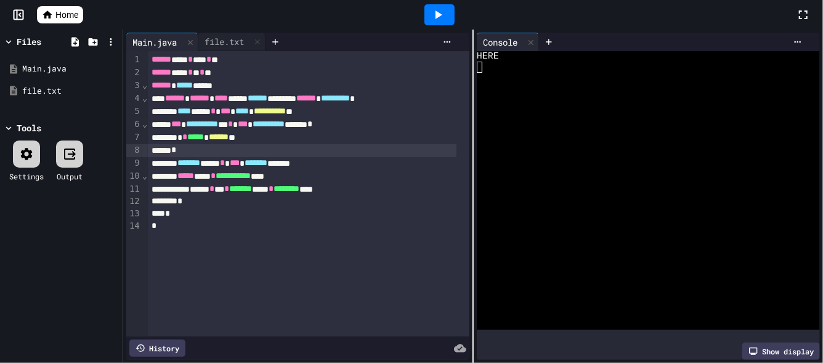
click at [232, 31] on div "**********" at bounding box center [297, 196] width 349 height 333
click at [232, 36] on div "file.txt" at bounding box center [224, 41] width 52 height 13
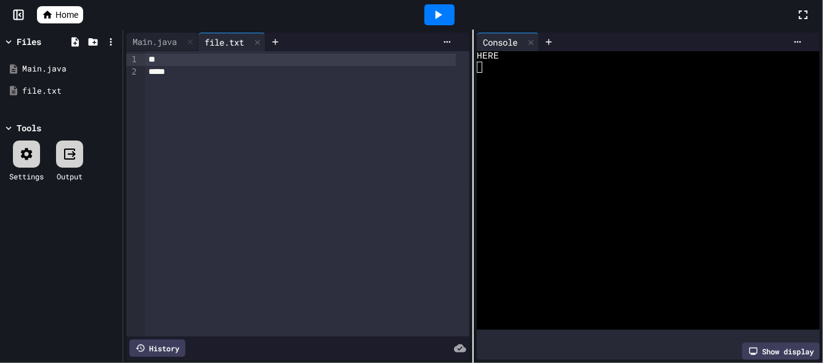
click at [196, 55] on div "**" at bounding box center [300, 60] width 311 height 12
click at [144, 41] on div "Main.java" at bounding box center [154, 41] width 57 height 13
